Goal: Find specific page/section: Find specific page/section

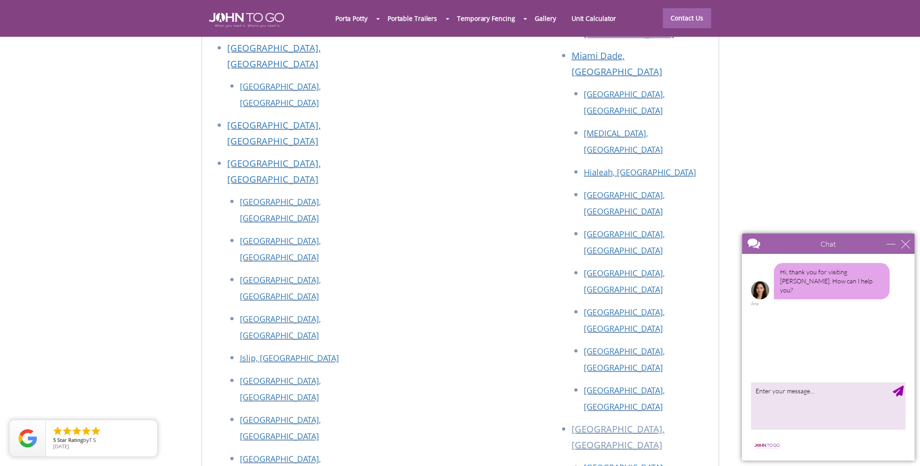
scroll to position [4057, 0]
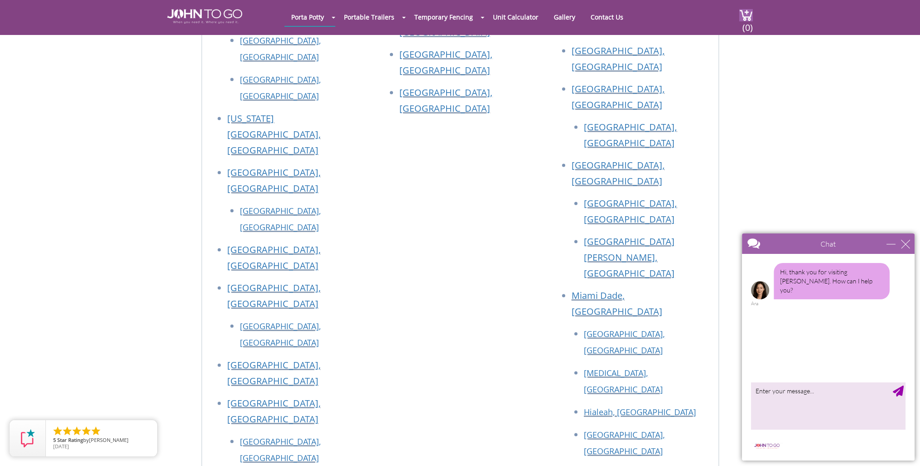
scroll to position [1771, 0]
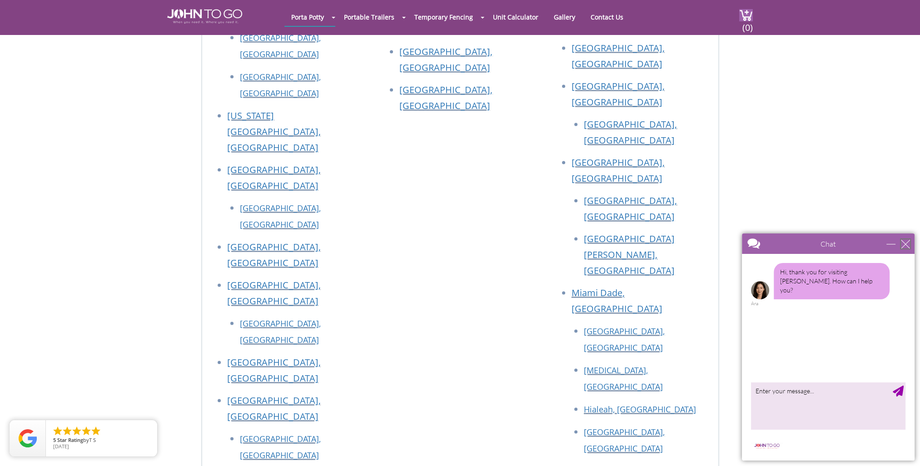
click at [902, 245] on div "close" at bounding box center [905, 243] width 9 height 9
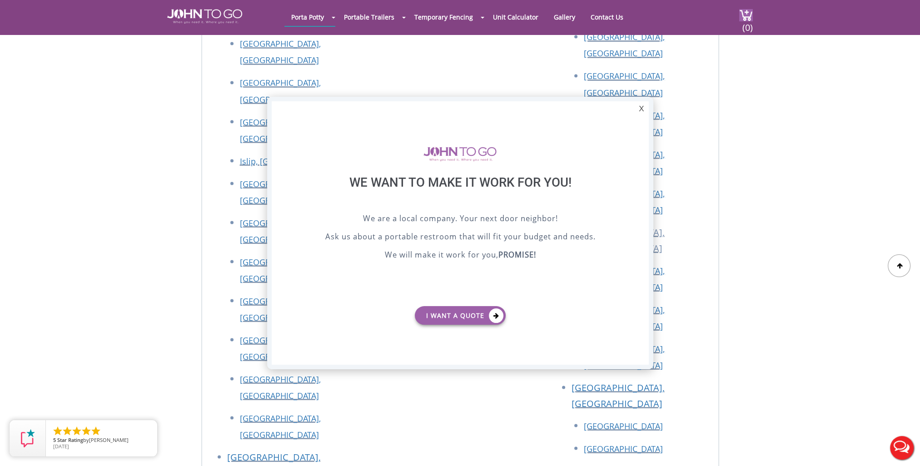
scroll to position [0, 0]
click at [641, 107] on div "X" at bounding box center [641, 108] width 14 height 15
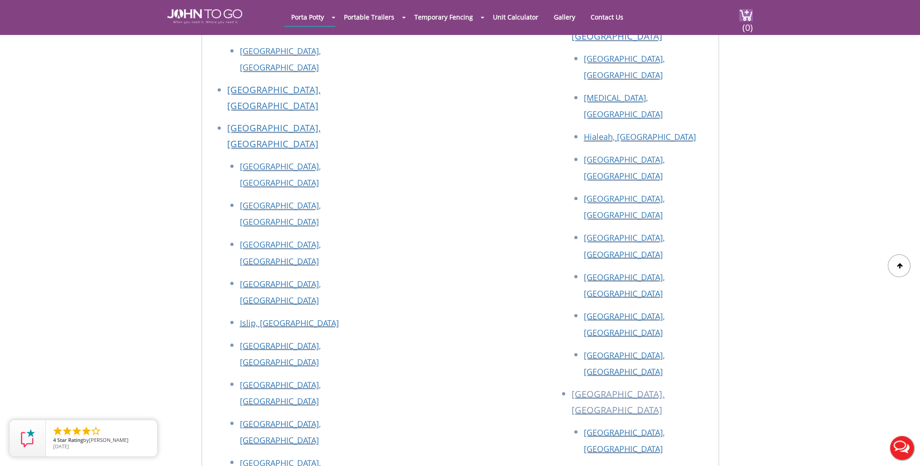
scroll to position [2206, 0]
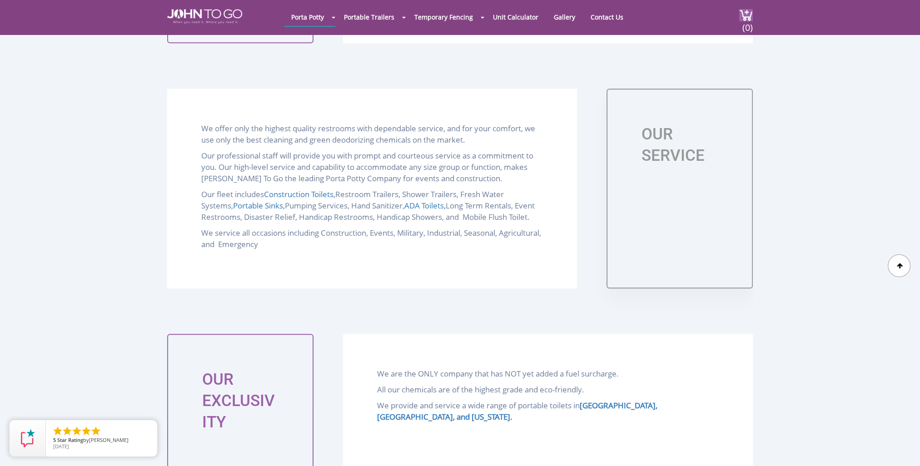
scroll to position [954, 0]
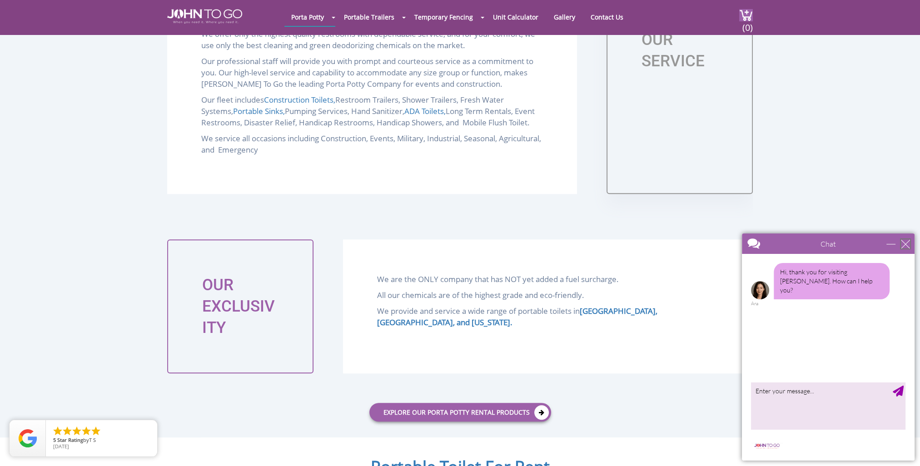
click at [908, 244] on div "close" at bounding box center [905, 243] width 9 height 9
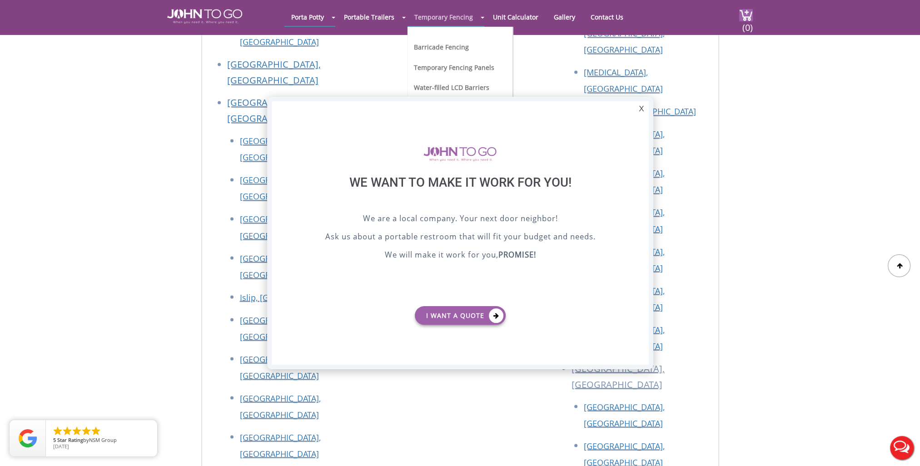
scroll to position [0, 0]
click at [643, 108] on div "X" at bounding box center [641, 108] width 14 height 15
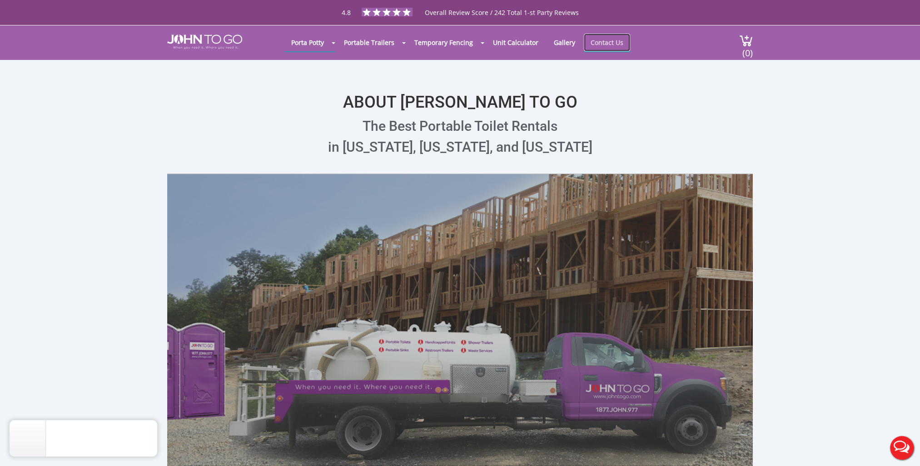
click at [590, 45] on link "Contact Us" at bounding box center [607, 43] width 46 height 18
